Goal: Navigation & Orientation: Find specific page/section

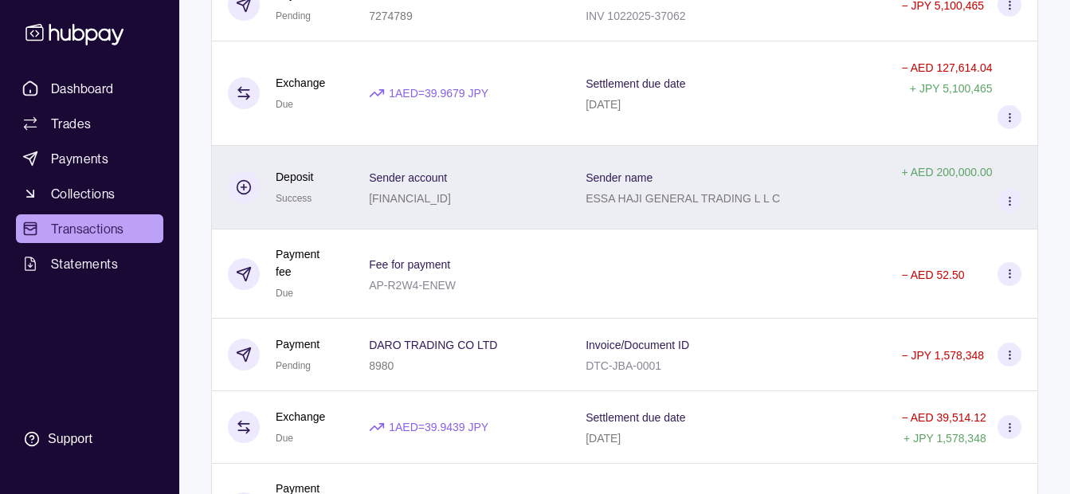
scroll to position [1028, 0]
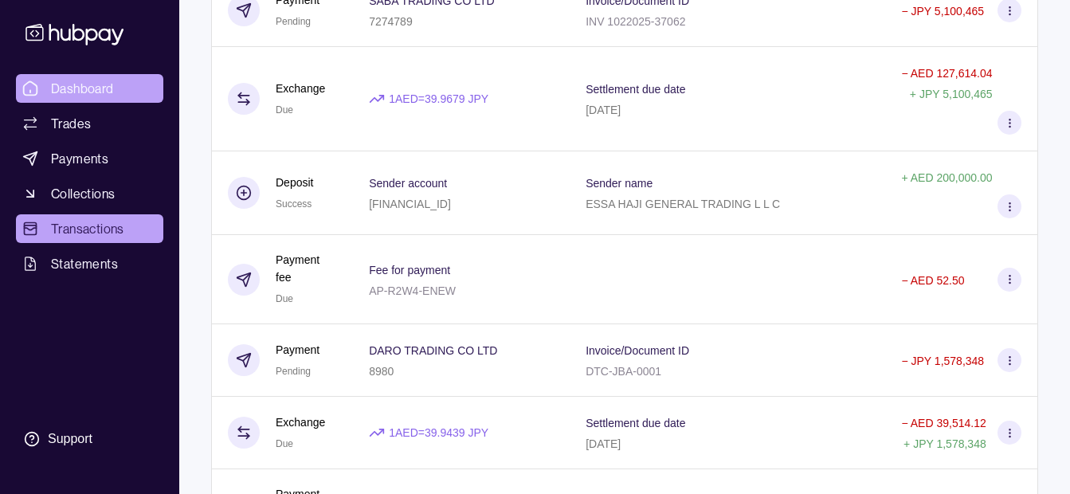
click at [97, 80] on span "Dashboard" at bounding box center [82, 88] width 63 height 19
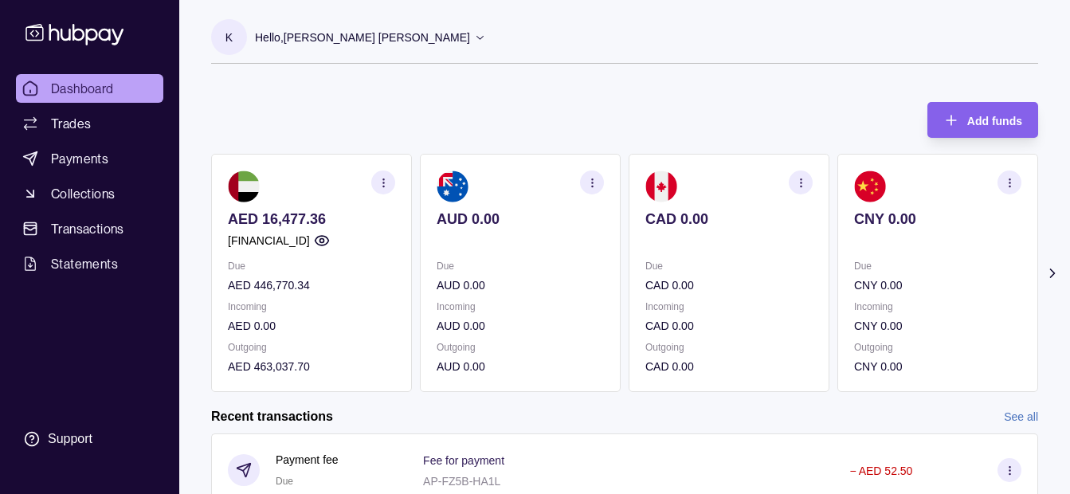
click at [372, 6] on div "K Hello, [PERSON_NAME] [PERSON_NAME] [PERSON_NAME] GENERAL TRADING LLC Change a…" at bounding box center [624, 40] width 827 height 80
click at [360, 41] on p "Hello, [PERSON_NAME] [PERSON_NAME]" at bounding box center [362, 38] width 215 height 18
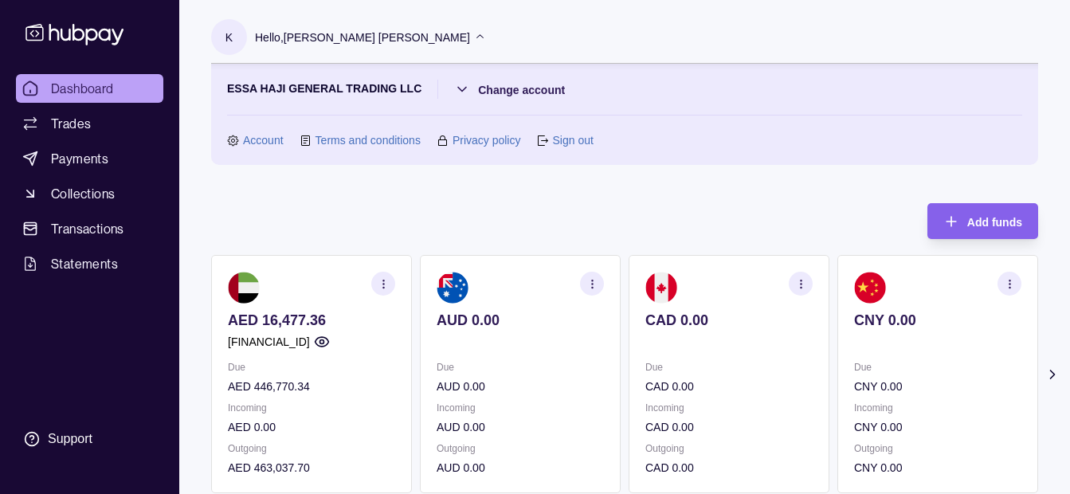
click at [360, 41] on p "Hello, [PERSON_NAME] [PERSON_NAME]" at bounding box center [362, 38] width 215 height 18
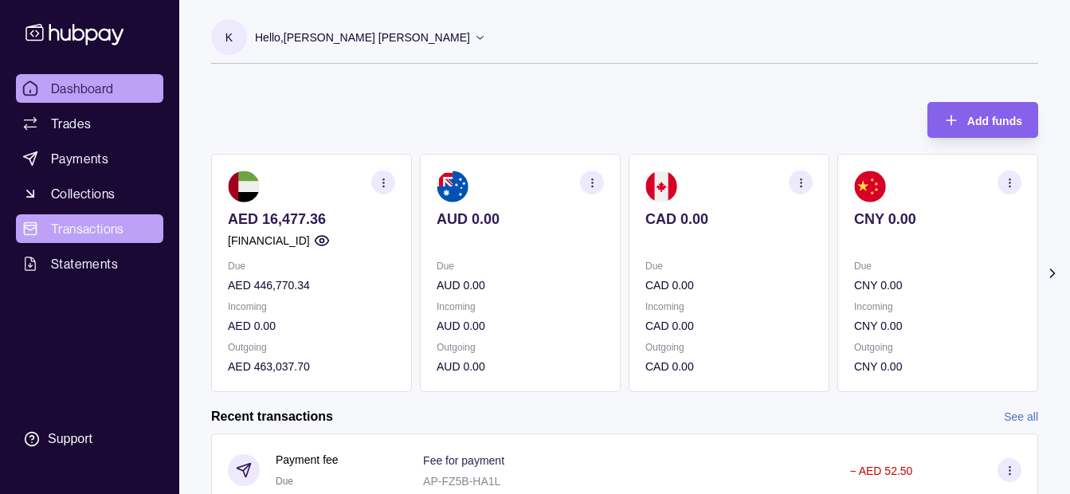
click at [133, 218] on link "Transactions" at bounding box center [89, 228] width 147 height 29
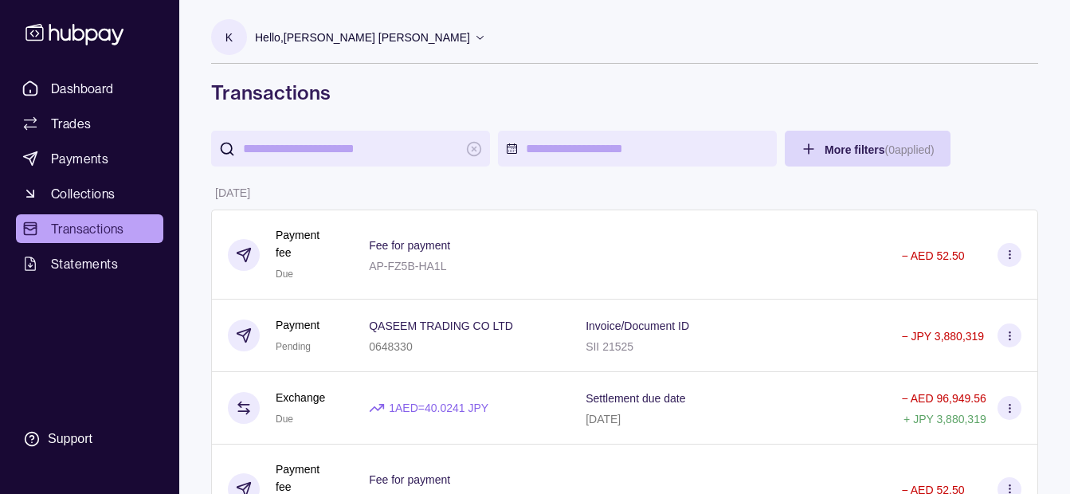
click at [390, 53] on div "Hello, [PERSON_NAME] [PERSON_NAME]" at bounding box center [370, 37] width 231 height 33
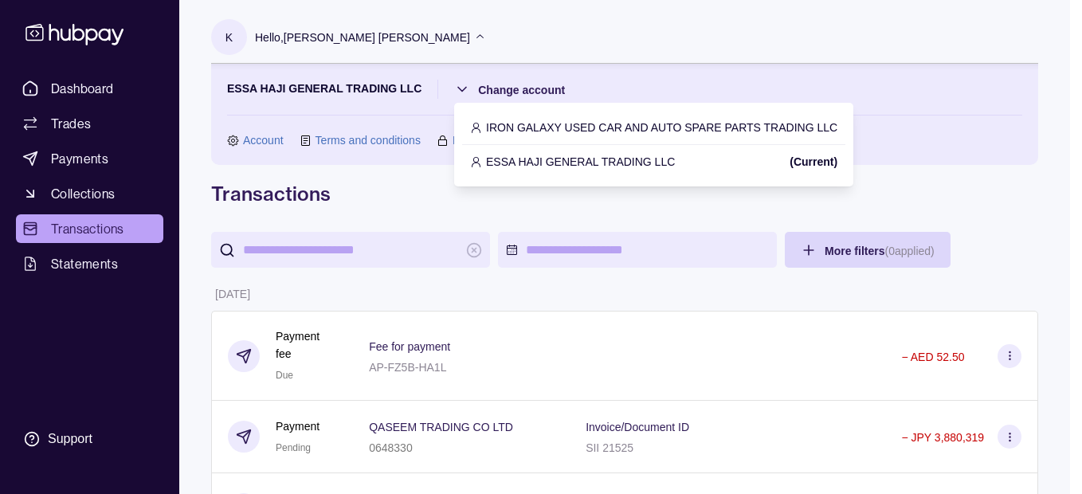
click at [545, 121] on p "IRON GALAXY USED CAR AND AUTO SPARE PARTS TRADING LLC" at bounding box center [661, 128] width 351 height 18
